Goal: Feedback & Contribution: Contribute content

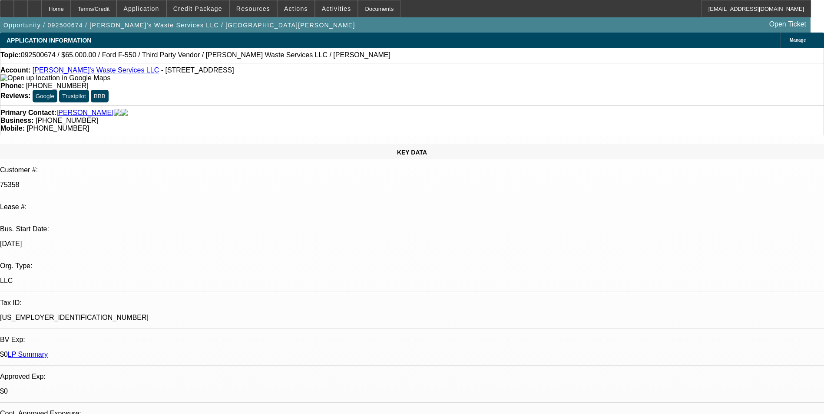
select select "0"
select select "6"
click at [203, 10] on span "Credit Package" at bounding box center [197, 8] width 49 height 7
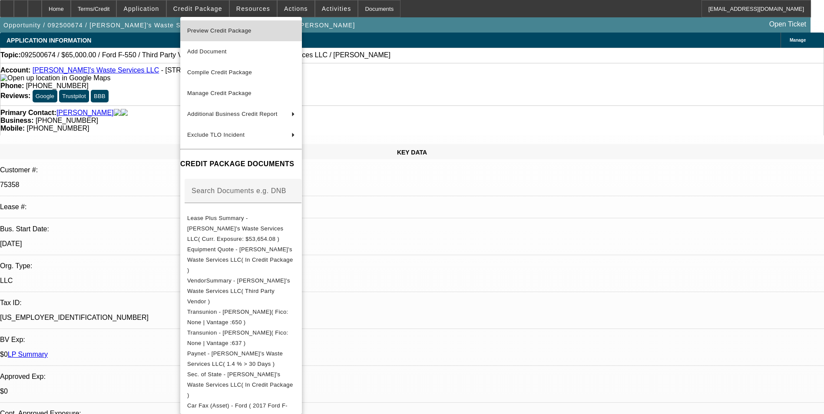
click at [225, 33] on span "Preview Credit Package" at bounding box center [219, 30] width 64 height 7
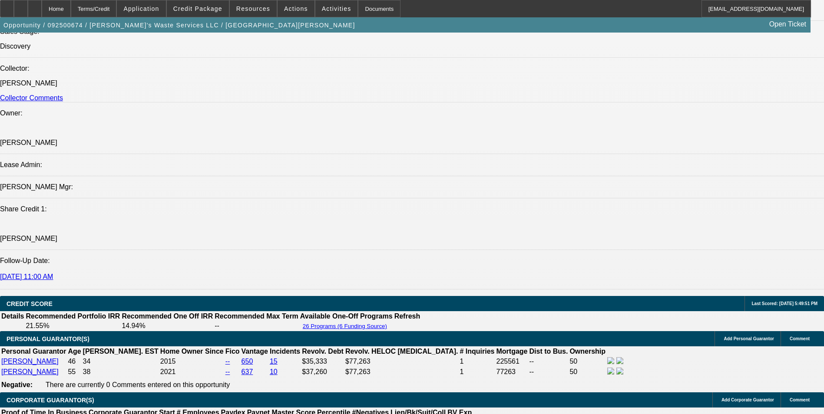
scroll to position [1043, 0]
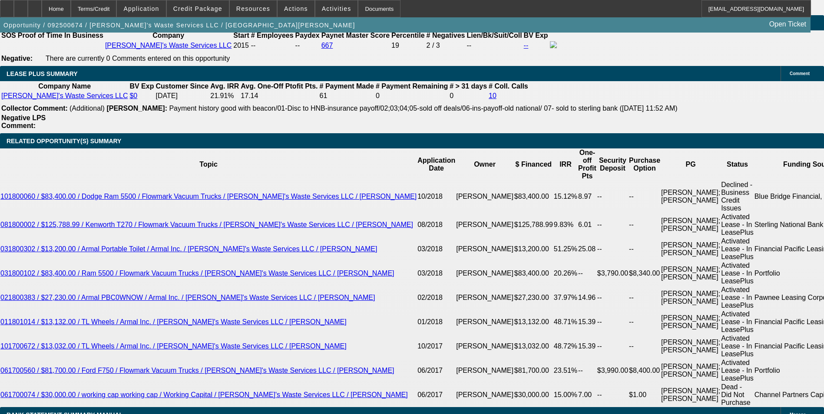
scroll to position [1477, 0]
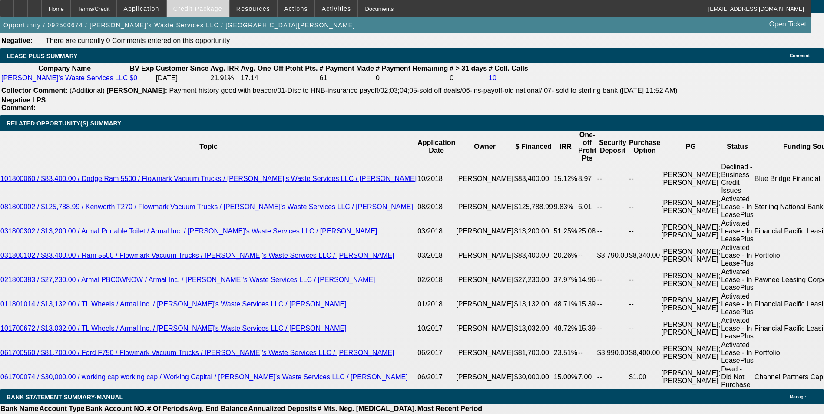
click at [220, 11] on span "Credit Package" at bounding box center [197, 8] width 49 height 7
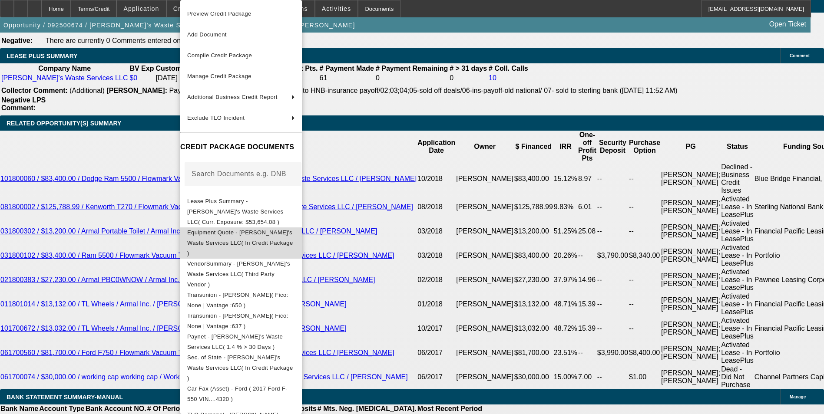
click at [276, 229] on span "Equipment Quote - Charlene's Waste Services LLC( In Credit Package )" at bounding box center [240, 242] width 106 height 27
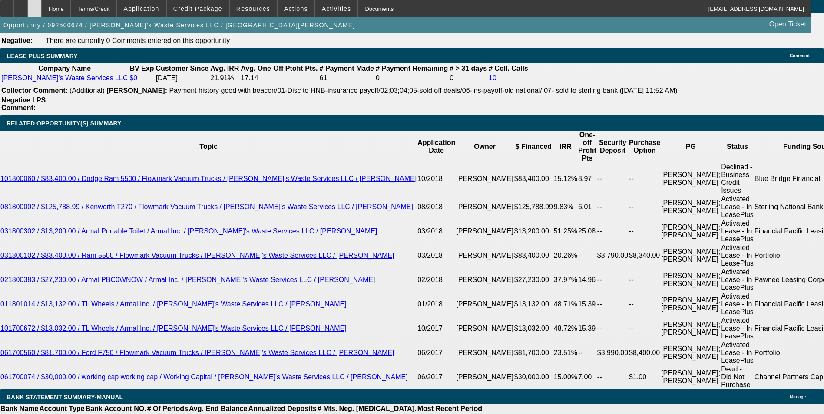
click at [42, 10] on div at bounding box center [35, 8] width 14 height 17
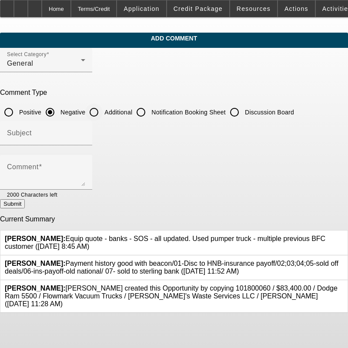
click at [103, 109] on input "Additional" at bounding box center [93, 111] width 17 height 17
radio input "true"
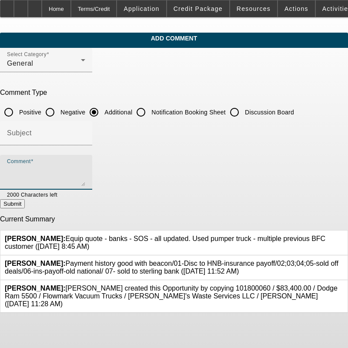
click at [78, 168] on textarea "Comment" at bounding box center [46, 175] width 78 height 21
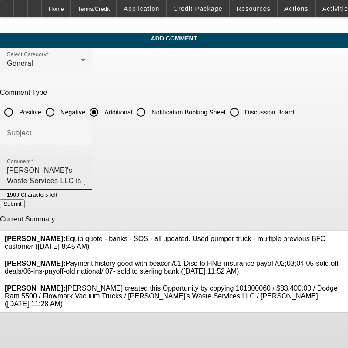
click at [85, 170] on textarea "Charlene's Waste Services LLC is a past BFC lessee with clean pay history. The …" at bounding box center [46, 175] width 78 height 21
drag, startPoint x: 262, startPoint y: 169, endPoint x: 228, endPoint y: 166, distance: 34.9
click at [85, 166] on textarea "Charlene's Waste Services LLC is a past BFC lessee with clean pay history. The …" at bounding box center [46, 175] width 78 height 21
drag, startPoint x: 101, startPoint y: 181, endPoint x: 51, endPoint y: 181, distance: 49.5
click at [51, 181] on textarea "Charlene's Waste Services LLC is a past BFC lessee with clean pay history. The …" at bounding box center [46, 175] width 78 height 21
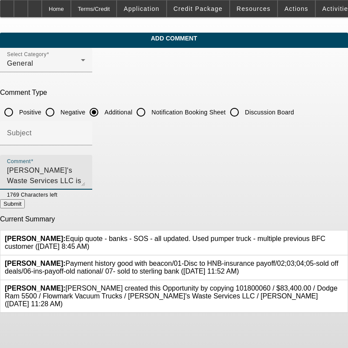
scroll to position [8, 0]
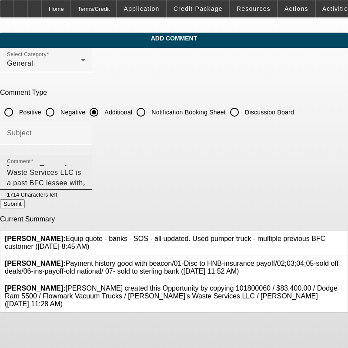
drag, startPoint x: 162, startPoint y: 182, endPoint x: 174, endPoint y: 182, distance: 11.7
click at [85, 182] on textarea "Charlene's Waste Services LLC is a past BFC lessee with clean pay history. The …" at bounding box center [46, 175] width 78 height 21
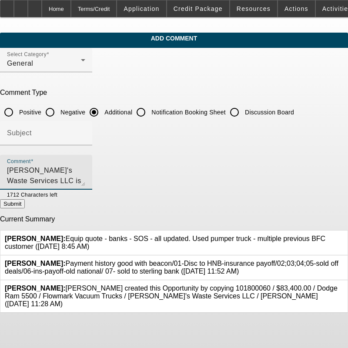
scroll to position [10, 0]
click at [85, 178] on textarea "Charlene's Waste Services LLC is a past BFC lessee with clean pay history. The …" at bounding box center [46, 175] width 78 height 21
type textarea "[PERSON_NAME]'s Waste Services LLC is a past BFC lessee with clean pay history.…"
click at [25, 205] on button "Submit" at bounding box center [12, 203] width 25 height 9
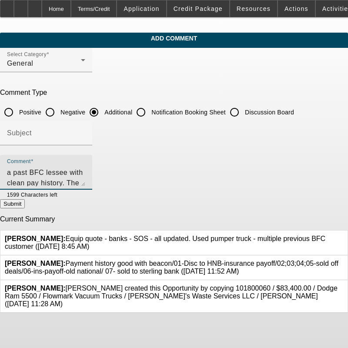
radio input "true"
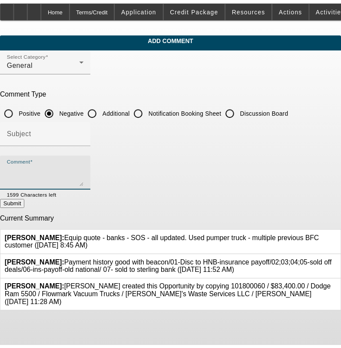
scroll to position [0, 0]
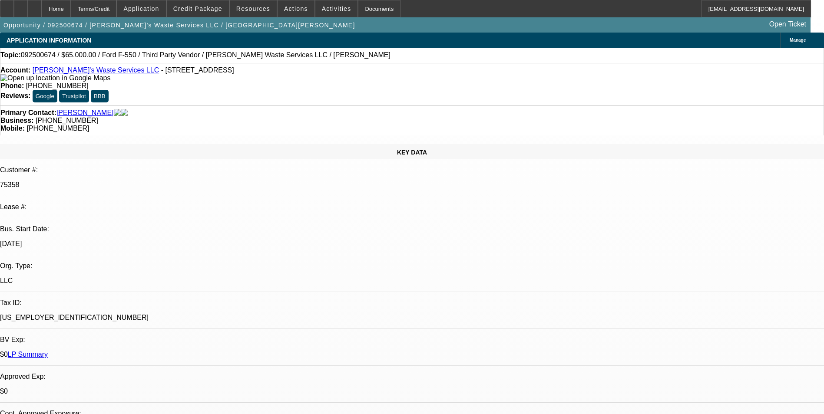
select select "0"
select select "6"
click at [318, 16] on span at bounding box center [336, 8] width 43 height 21
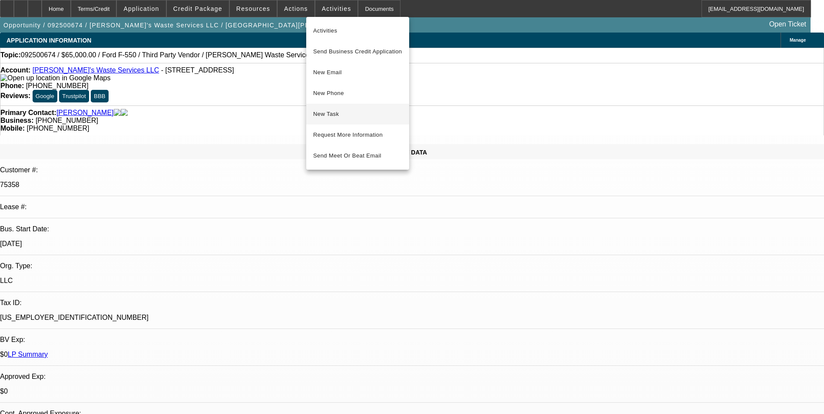
click at [343, 111] on span "New Task" at bounding box center [357, 114] width 89 height 10
